Goal: Communication & Community: Answer question/provide support

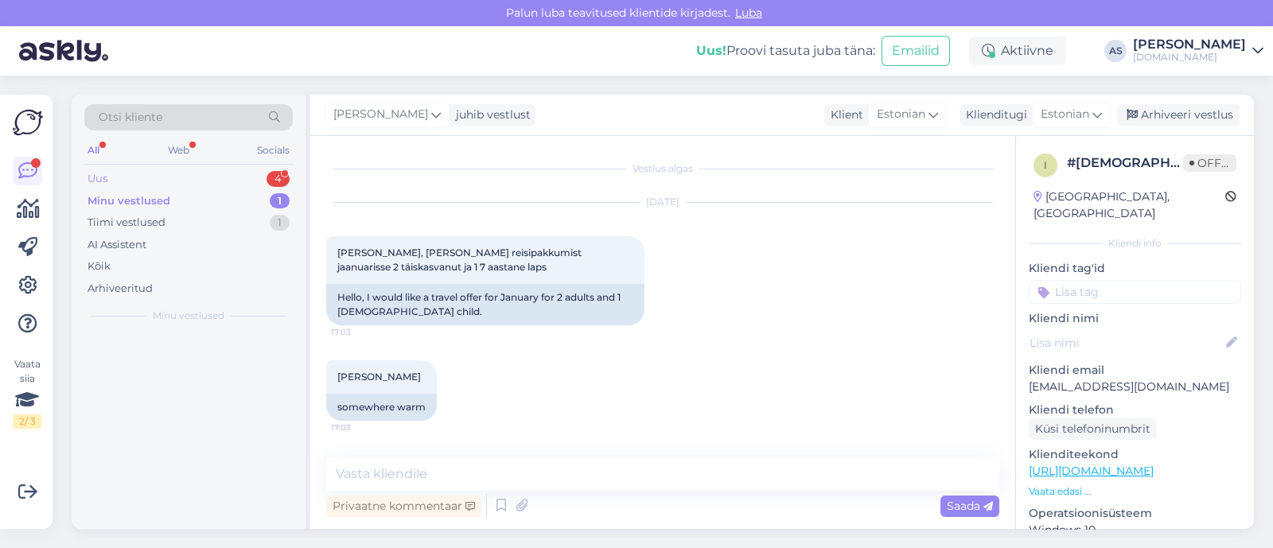
scroll to position [198, 0]
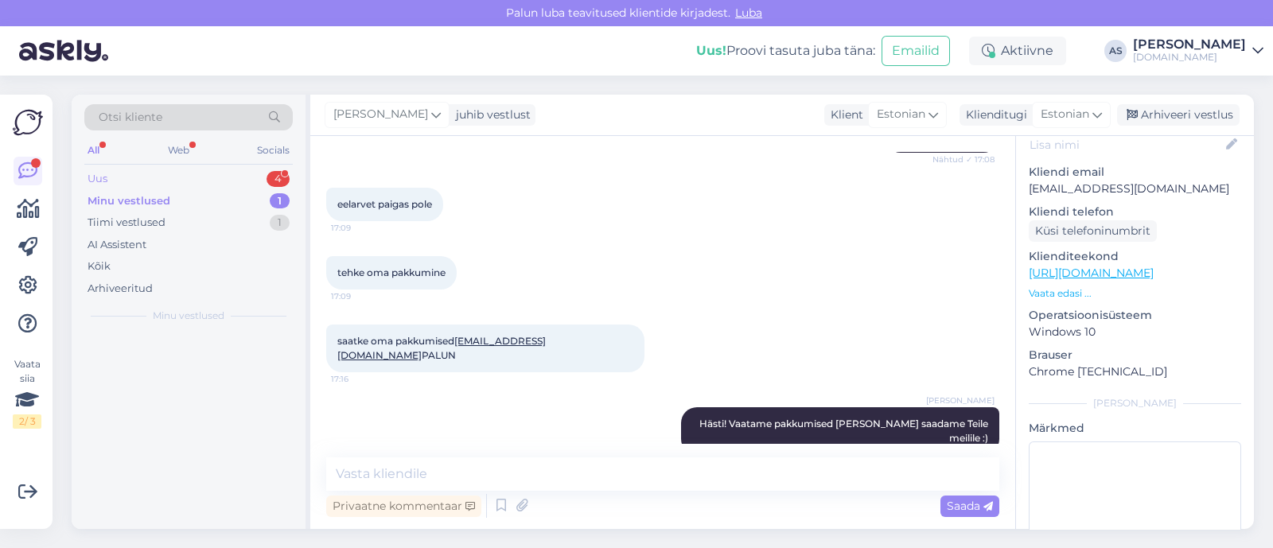
click at [187, 179] on div "Uus 4" at bounding box center [188, 179] width 208 height 22
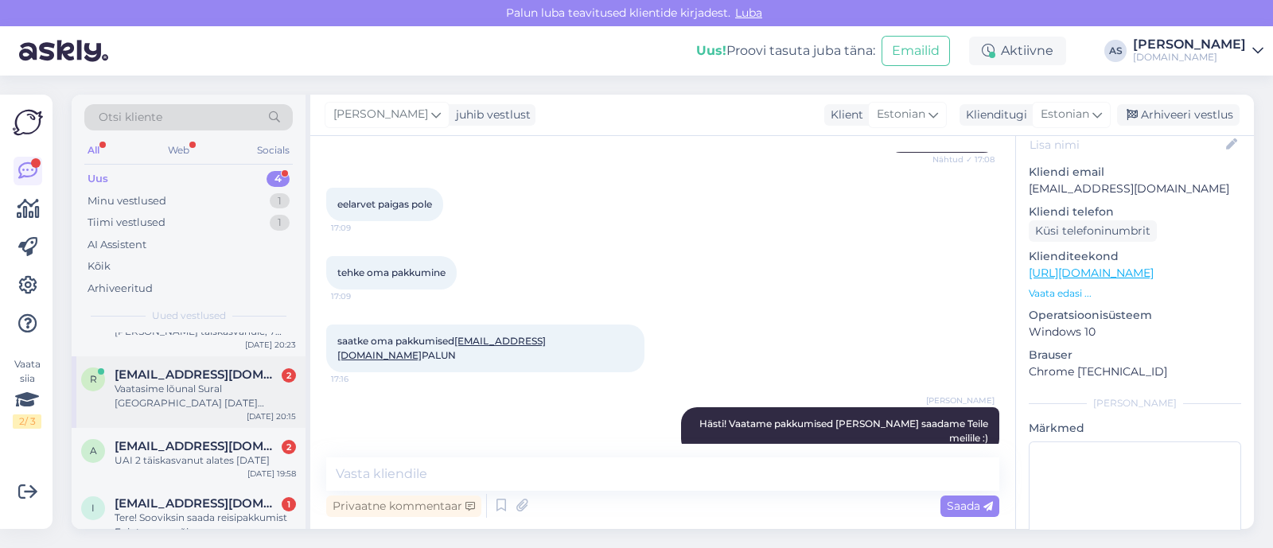
scroll to position [75, 0]
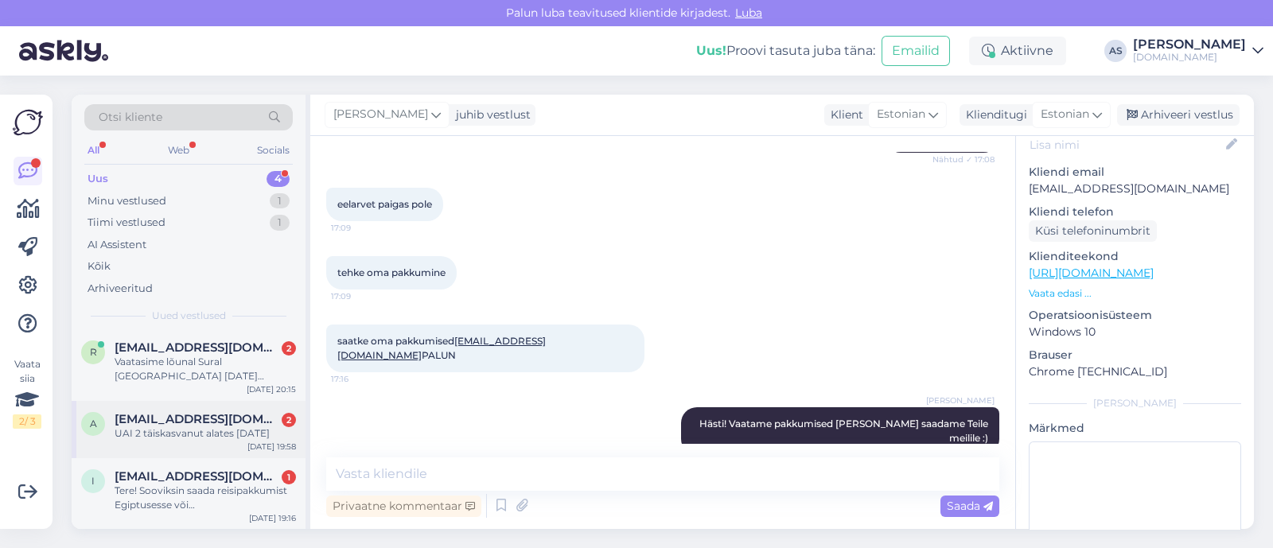
click at [211, 435] on div "UAI 2 täiskasvanut alates [DATE]" at bounding box center [205, 433] width 181 height 14
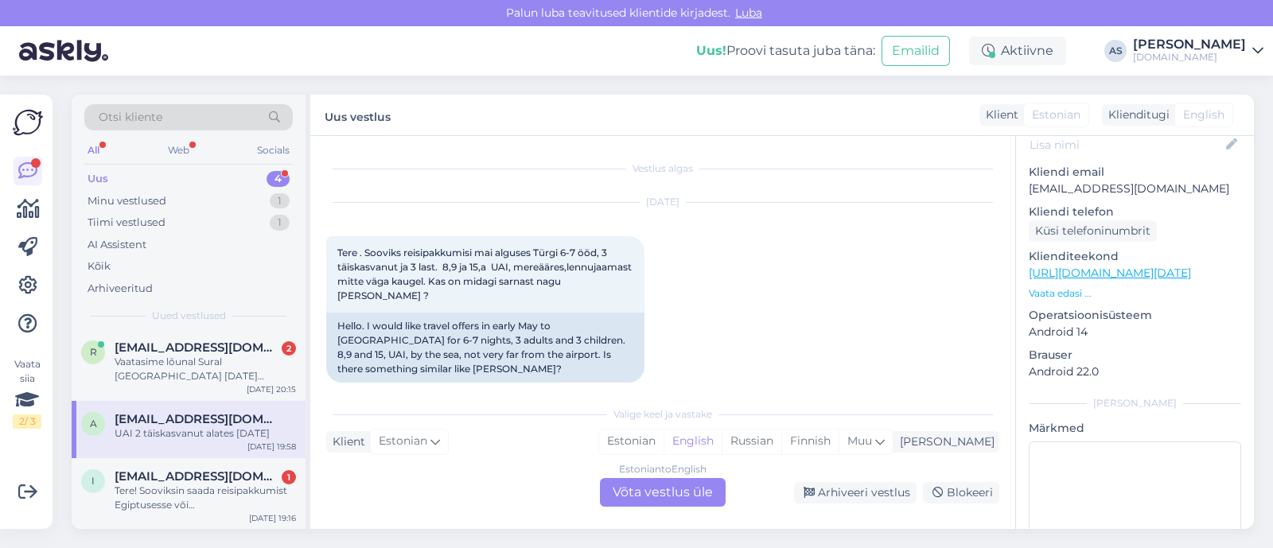
scroll to position [585, 0]
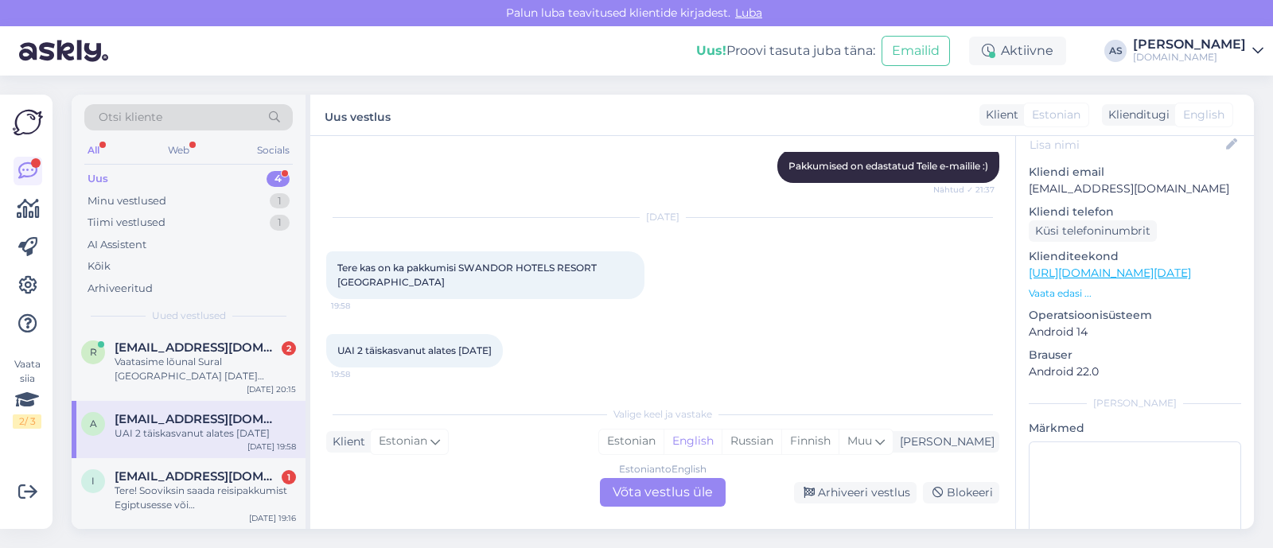
click at [677, 495] on div "Estonian to English Võta vestlus üle" at bounding box center [663, 492] width 126 height 29
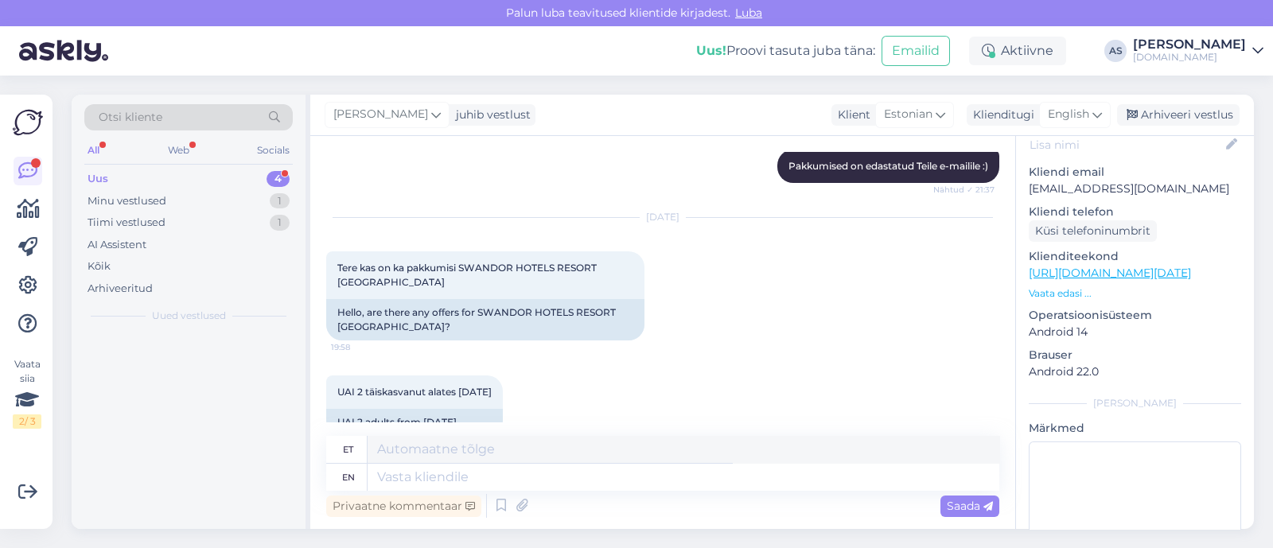
scroll to position [0, 0]
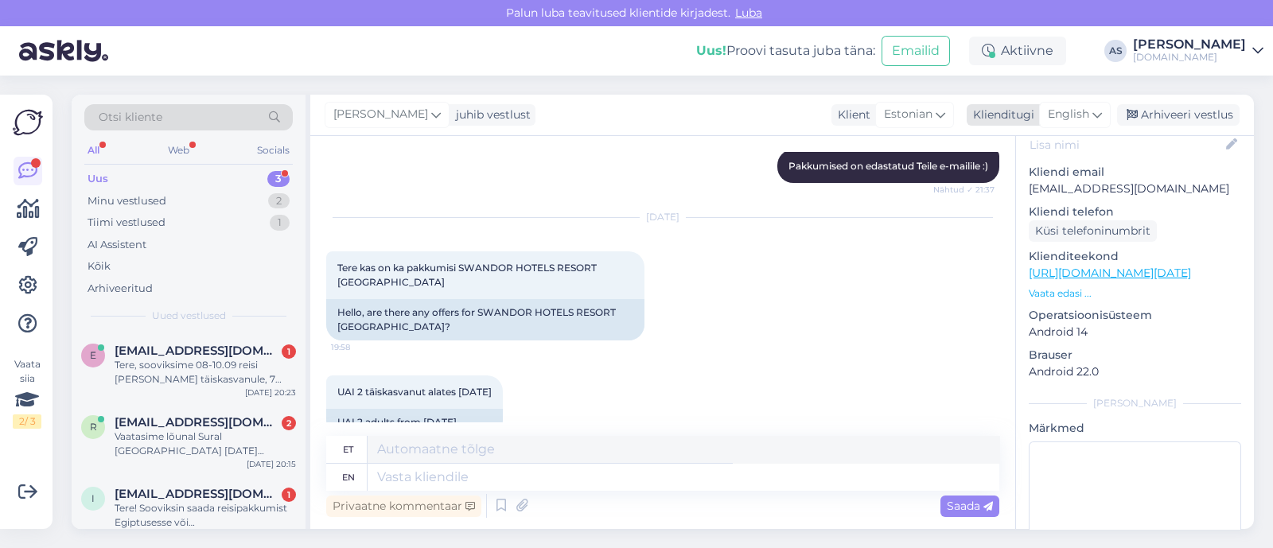
click at [1098, 113] on icon at bounding box center [1097, 114] width 10 height 17
click at [1040, 198] on ul "Estonian" at bounding box center [1038, 185] width 175 height 38
click at [1040, 181] on link "Estonian" at bounding box center [1038, 185] width 175 height 25
click at [530, 470] on textarea at bounding box center [662, 473] width 673 height 33
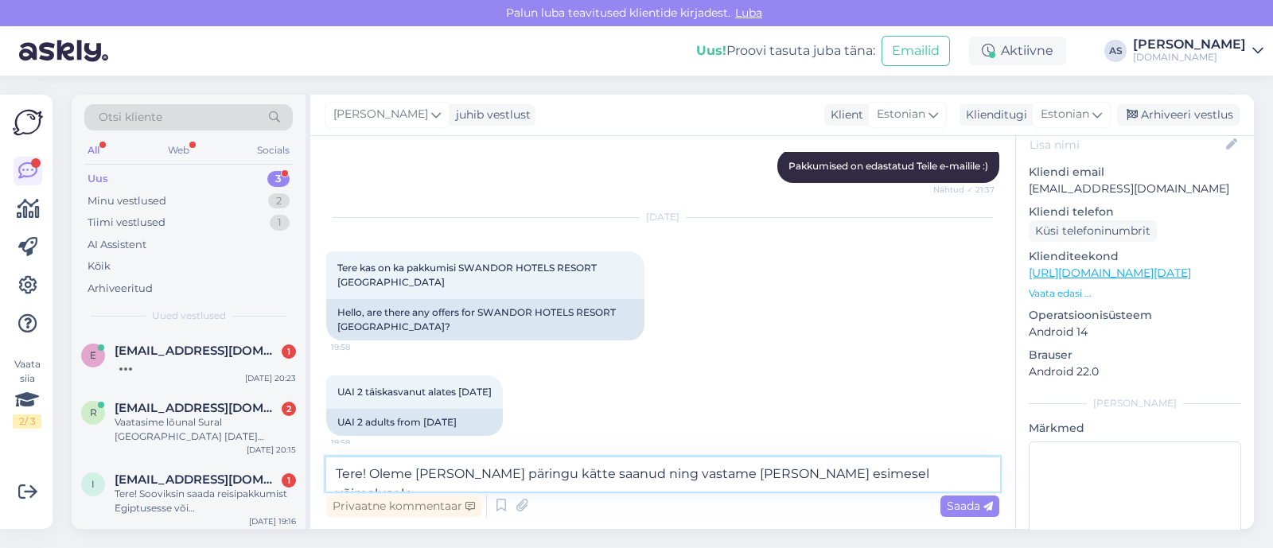
type textarea "Tere! [PERSON_NAME] päringu kätte saanud ning vastame [PERSON_NAME] esimesel võ…"
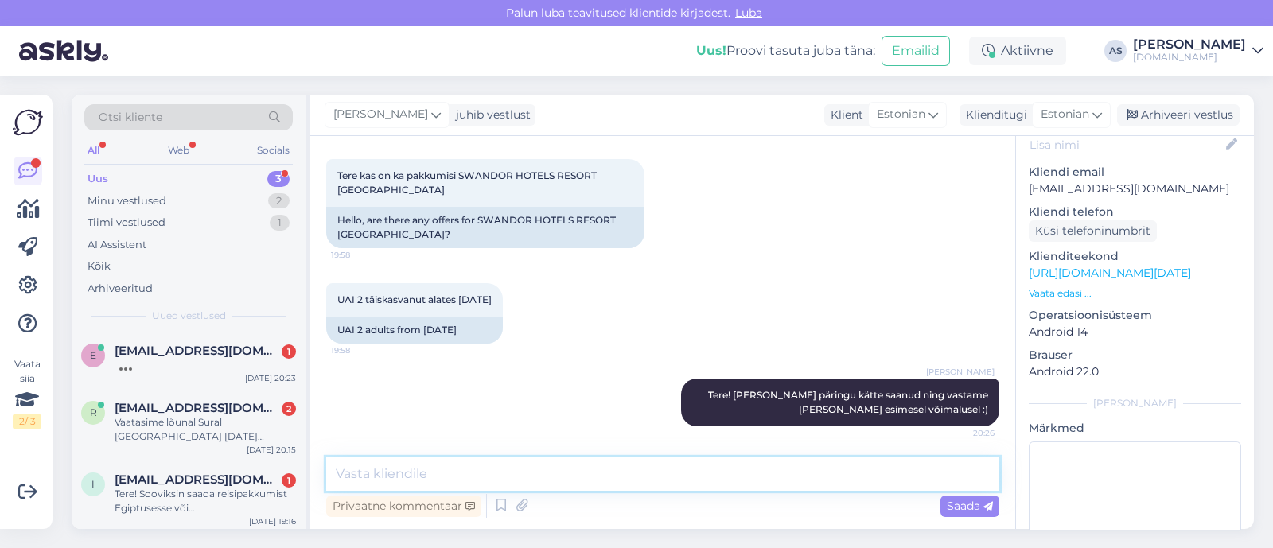
scroll to position [731, 0]
click at [1194, 114] on div "Arhiveeri vestlus" at bounding box center [1178, 114] width 122 height 21
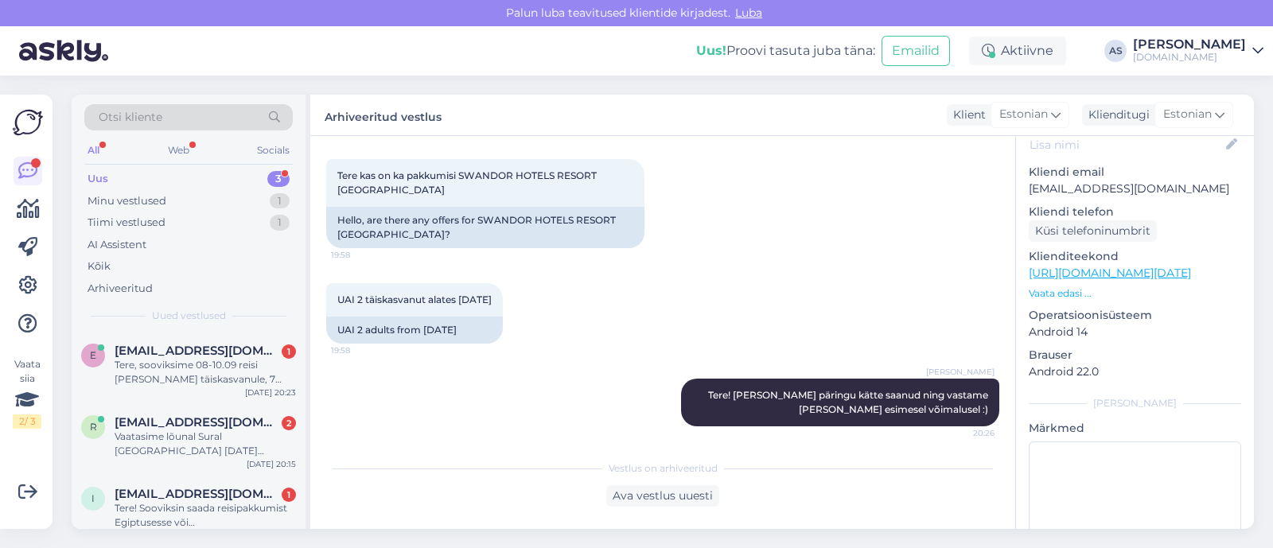
scroll to position [736, 0]
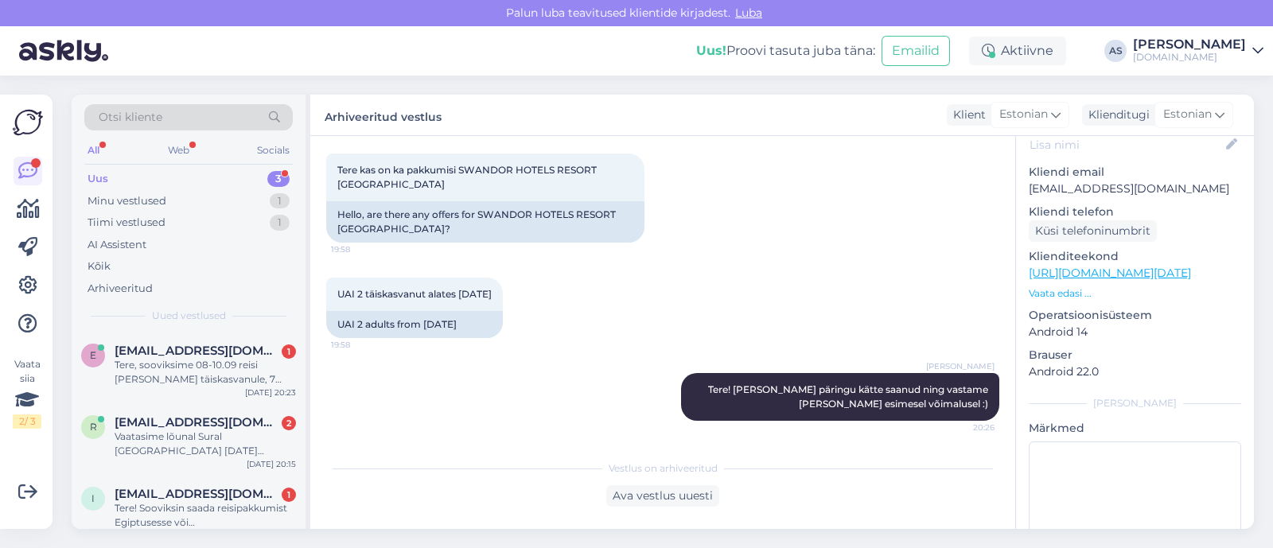
click at [123, 538] on div "Otsi kliente All Web Socials Uus 3 Minu vestlused 1 Tiimi vestlused 1 AI Assist…" at bounding box center [667, 312] width 1211 height 472
click at [142, 523] on div "Tere! Sooviksin saada reisipakkumist Egiptusesse või [DEMOGRAPHIC_DATA]. Kuupäe…" at bounding box center [205, 515] width 181 height 29
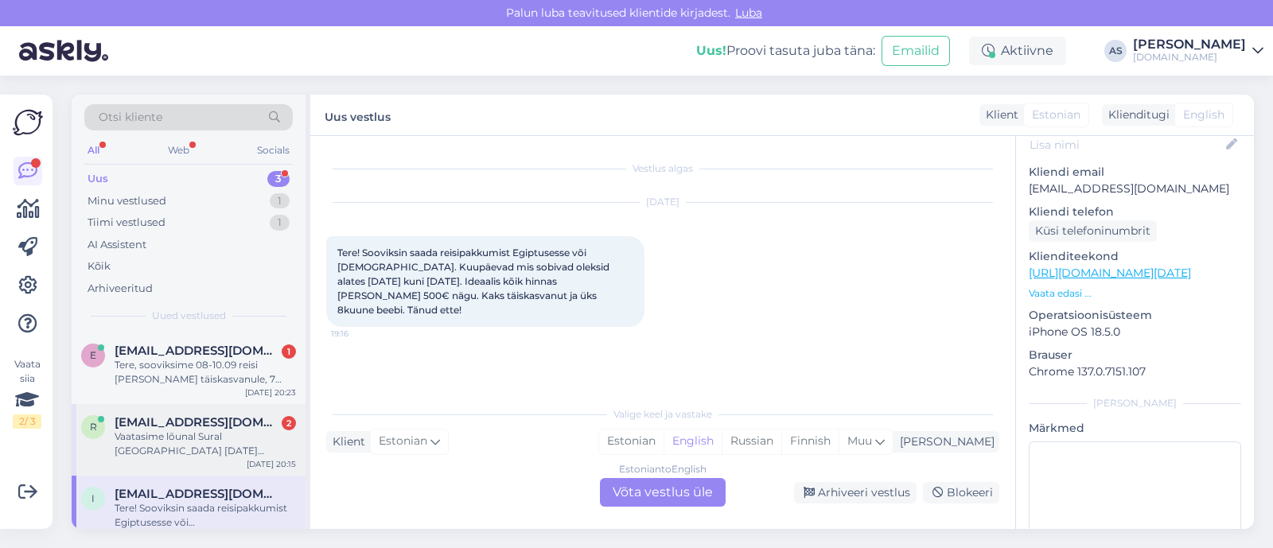
click at [223, 439] on div "Vaatasime lõunal Sural [GEOGRAPHIC_DATA] [DATE] väljumisega ja 7 päeva. Nüüd va…" at bounding box center [205, 443] width 181 height 29
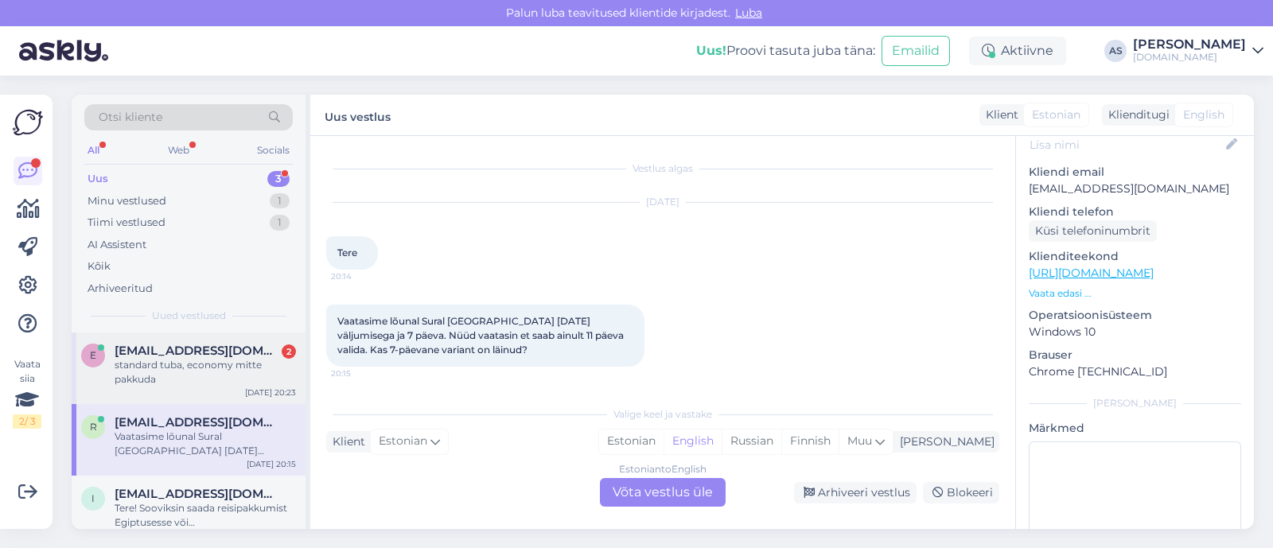
click at [225, 371] on div "standard tuba, economy mitte pakkuda" at bounding box center [205, 372] width 181 height 29
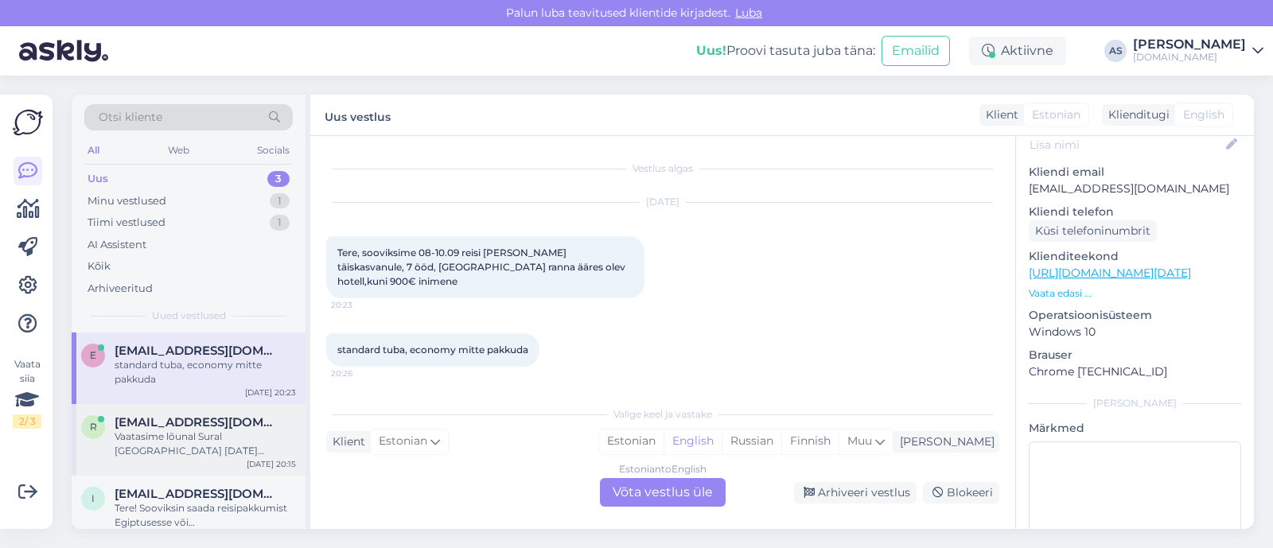
click at [215, 431] on div "Vaatasime lõunal Sural [GEOGRAPHIC_DATA] [DATE] väljumisega ja 7 päeva. Nüüd va…" at bounding box center [205, 443] width 181 height 29
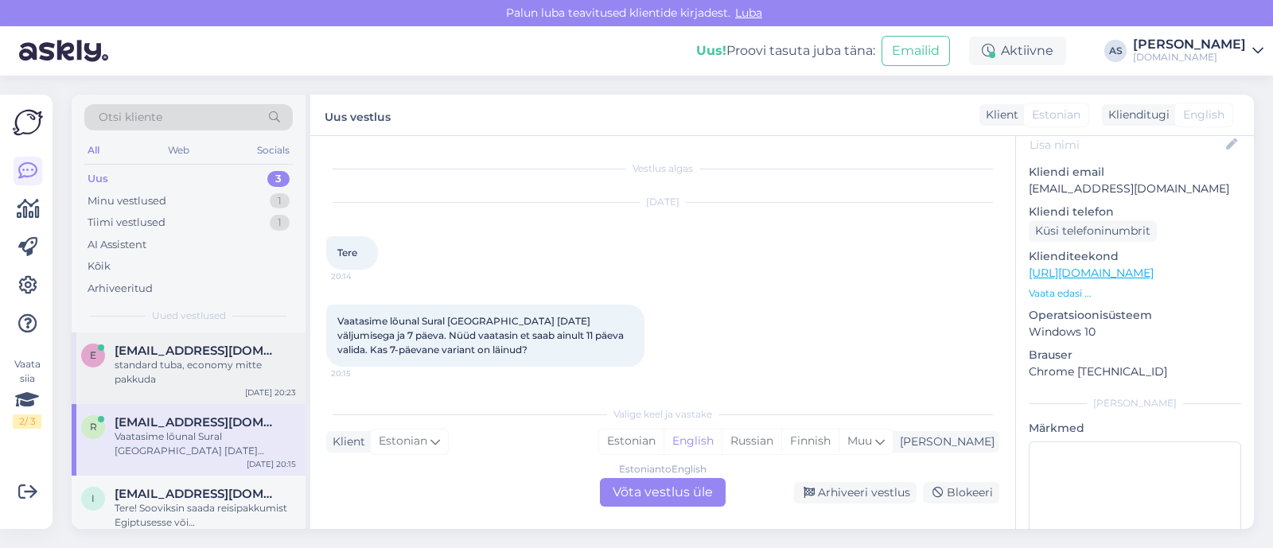
click at [210, 380] on div "standard tuba, economy mitte pakkuda" at bounding box center [205, 372] width 181 height 29
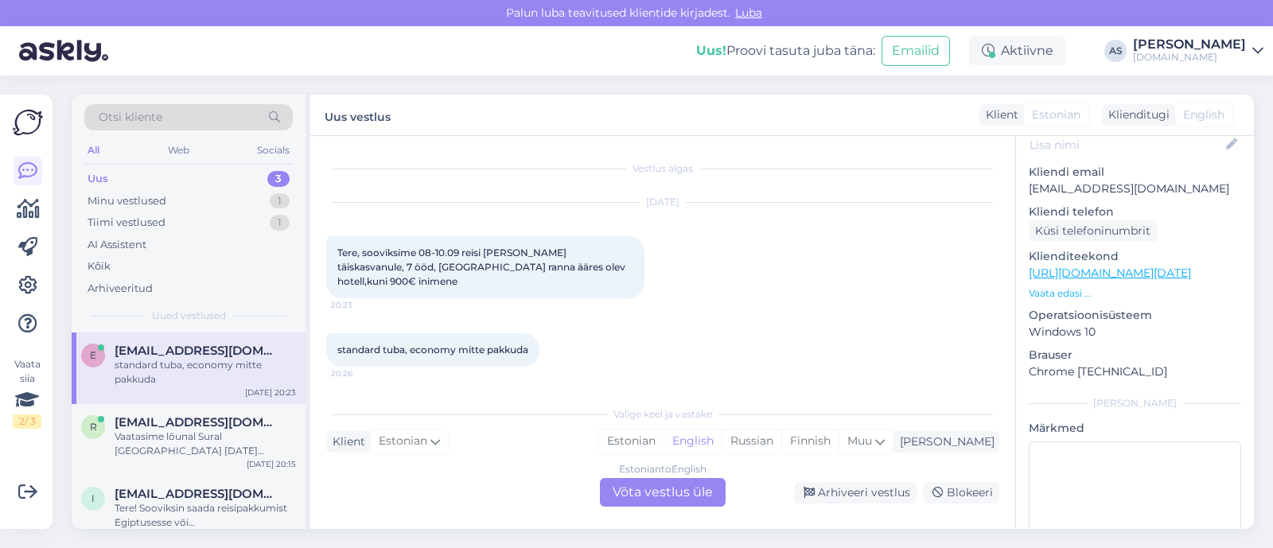
drag, startPoint x: 515, startPoint y: 363, endPoint x: 535, endPoint y: 351, distance: 23.2
click at [515, 363] on div "standard tuba, economy mitte pakkuda 20:26" at bounding box center [662, 350] width 673 height 68
click at [130, 289] on div "Arhiveeritud" at bounding box center [119, 289] width 65 height 16
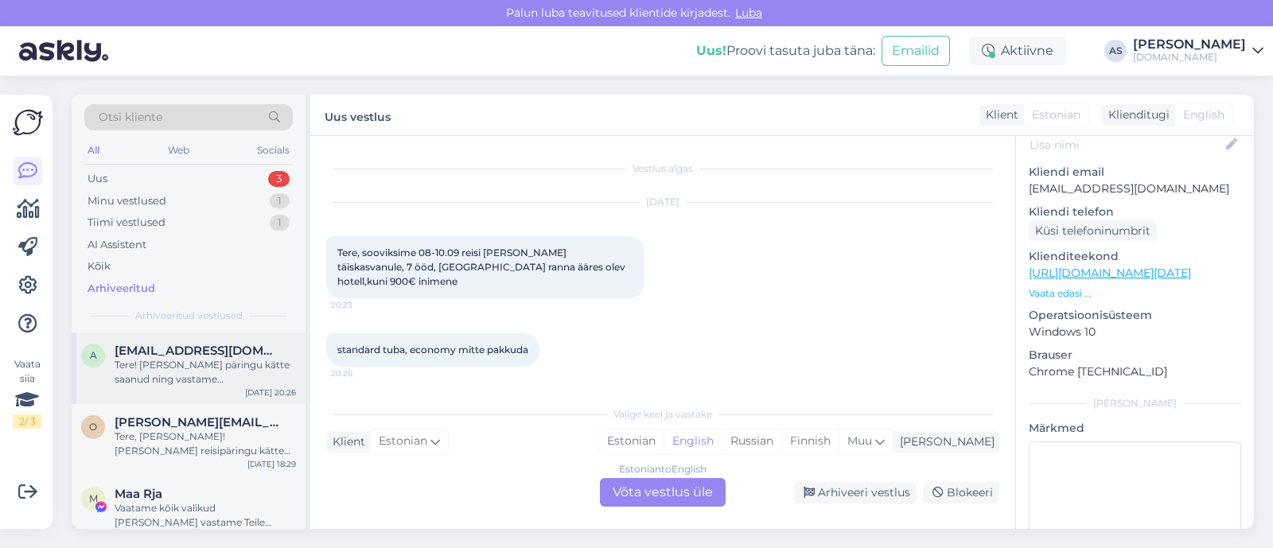
click at [187, 371] on div "Tere! [PERSON_NAME] päringu kätte saanud ning vastame [PERSON_NAME] esimesel võ…" at bounding box center [205, 372] width 181 height 29
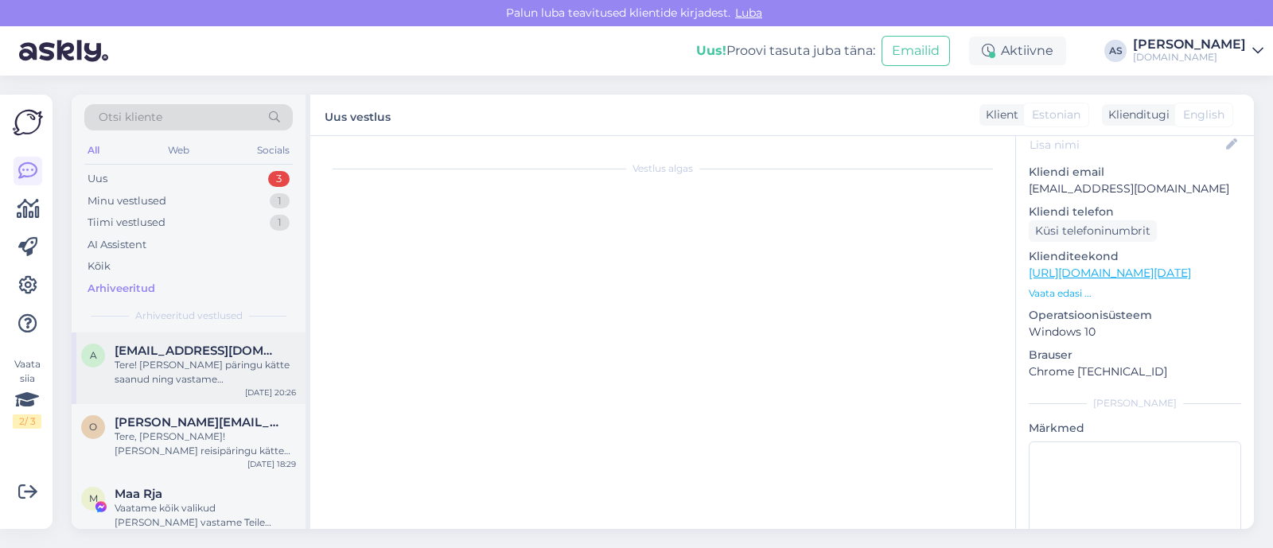
scroll to position [736, 0]
